Goal: Transaction & Acquisition: Purchase product/service

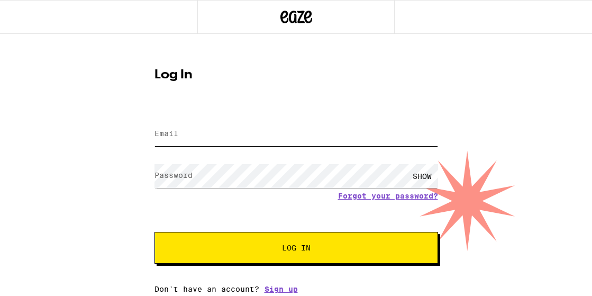
type input "[EMAIL_ADDRESS][DOMAIN_NAME]"
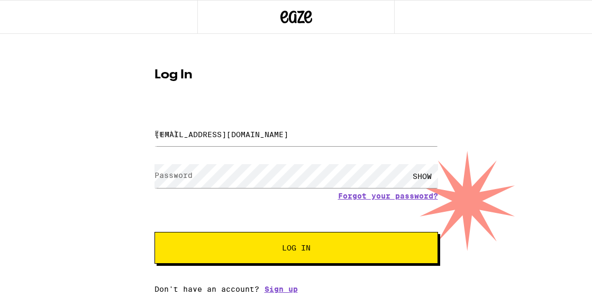
click at [285, 246] on span "Log In" at bounding box center [296, 247] width 29 height 7
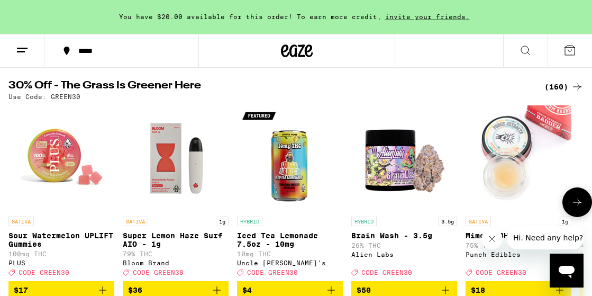
scroll to position [98, 0]
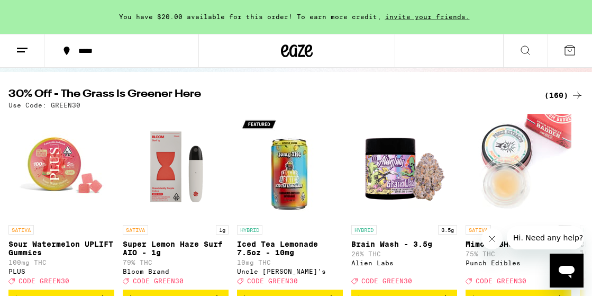
click at [569, 96] on div "(160)" at bounding box center [564, 95] width 39 height 13
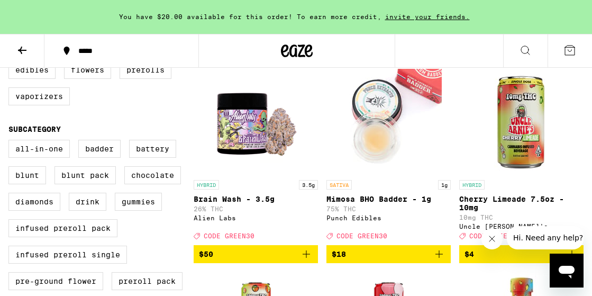
scroll to position [324, 0]
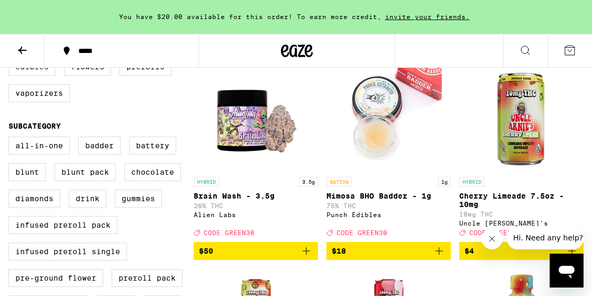
click at [48, 76] on label "Edibles" at bounding box center [31, 67] width 47 height 18
click at [11, 33] on input "Edibles" at bounding box center [11, 33] width 1 height 1
checkbox input "true"
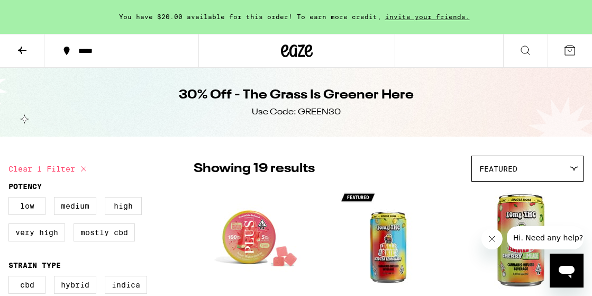
click at [42, 56] on button at bounding box center [22, 50] width 44 height 33
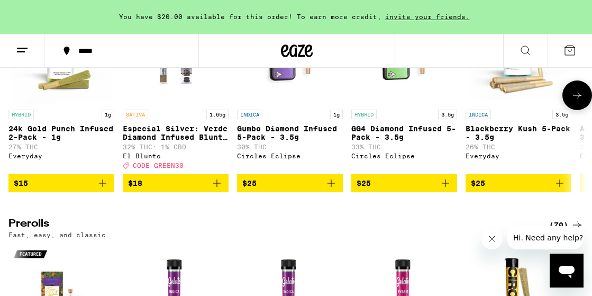
scroll to position [3229, 0]
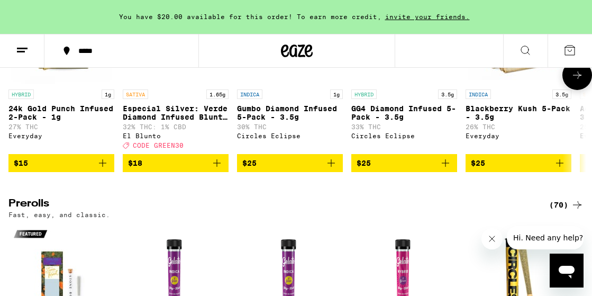
click at [568, 90] on button at bounding box center [578, 75] width 30 height 30
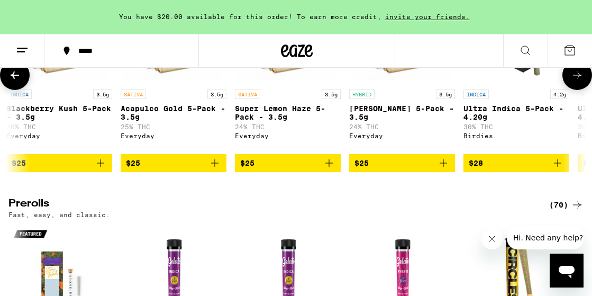
scroll to position [0, 460]
click at [568, 90] on button at bounding box center [578, 75] width 30 height 30
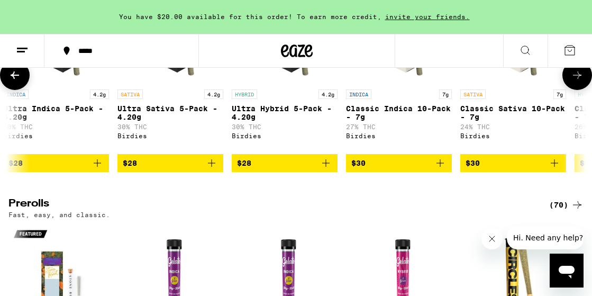
click at [568, 90] on button at bounding box center [578, 75] width 30 height 30
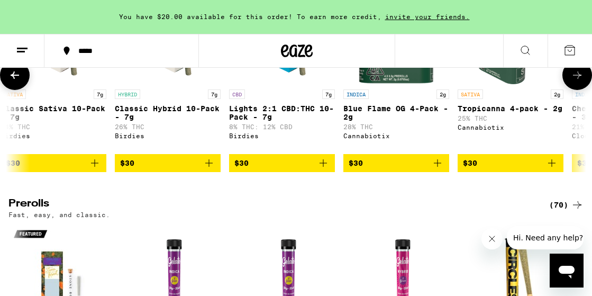
click at [568, 90] on button at bounding box center [578, 75] width 30 height 30
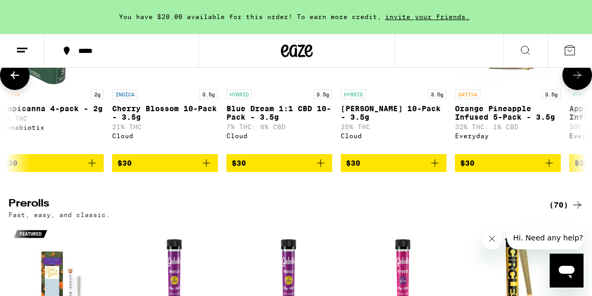
click at [568, 90] on button at bounding box center [578, 75] width 30 height 30
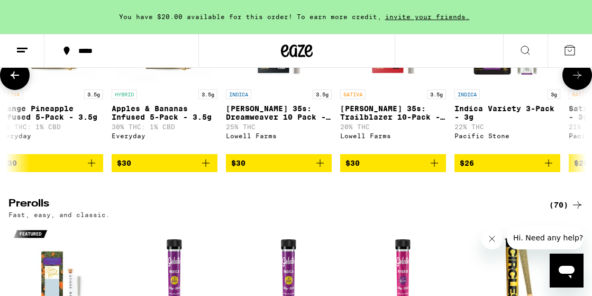
scroll to position [0, 2301]
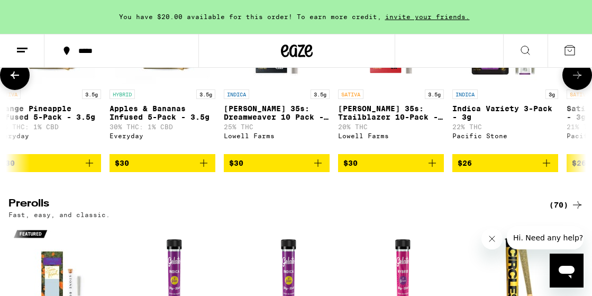
click at [12, 82] on icon at bounding box center [14, 75] width 13 height 13
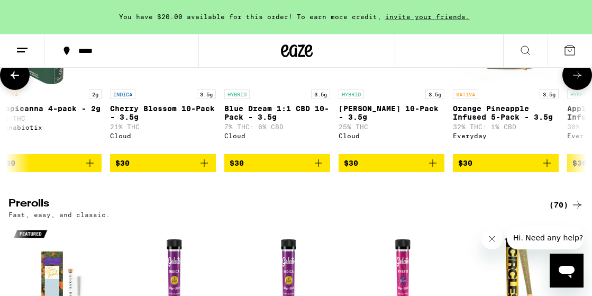
scroll to position [0, 1840]
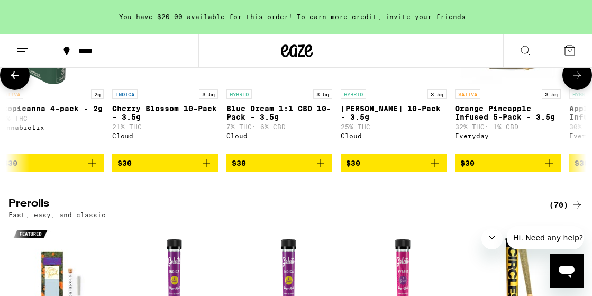
click at [248, 84] on img "Open page for Blue Dream 1:1 CBD 10-Pack - 3.5g from Cloud" at bounding box center [280, 31] width 106 height 106
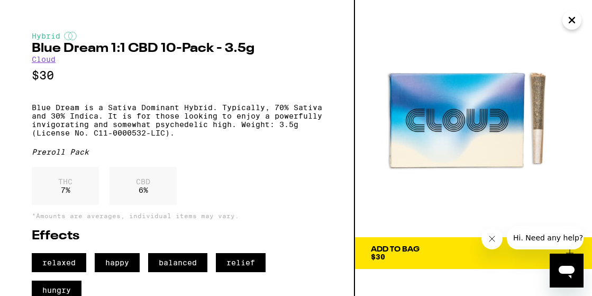
drag, startPoint x: 575, startPoint y: 21, endPoint x: 570, endPoint y: 38, distance: 17.8
click at [575, 21] on icon "Close" at bounding box center [572, 20] width 13 height 16
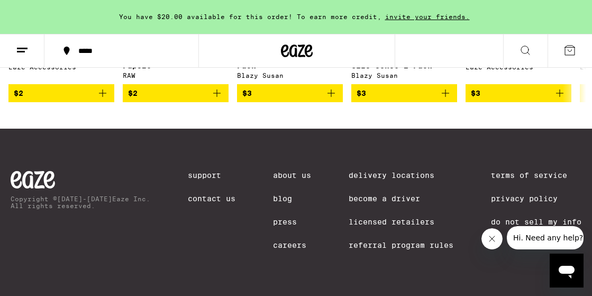
scroll to position [5377, 0]
